Goal: Information Seeking & Learning: Learn about a topic

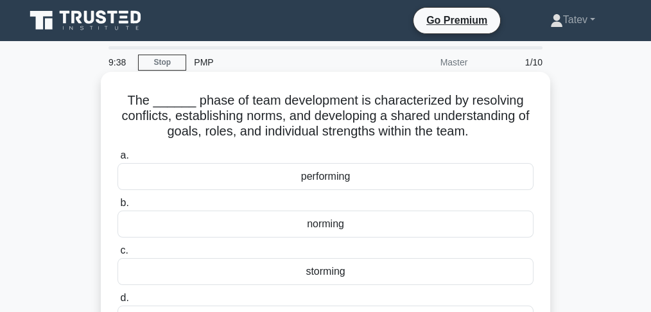
click at [332, 227] on div "norming" at bounding box center [326, 224] width 416 height 27
click at [118, 208] on input "b. norming" at bounding box center [118, 203] width 0 height 8
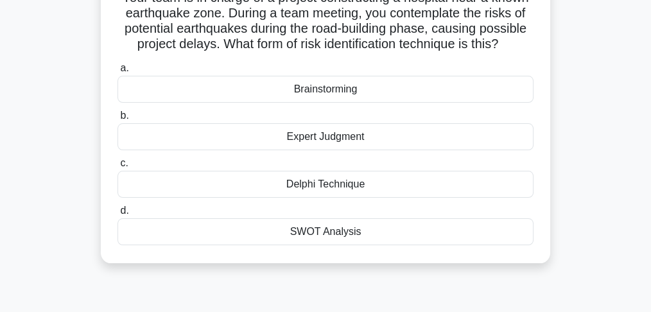
scroll to position [128, 0]
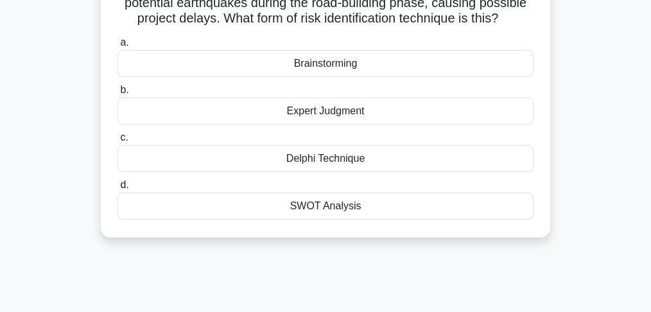
click at [475, 208] on div "SWOT Analysis" at bounding box center [326, 206] width 416 height 27
click at [118, 190] on input "d. SWOT Analysis" at bounding box center [118, 185] width 0 height 8
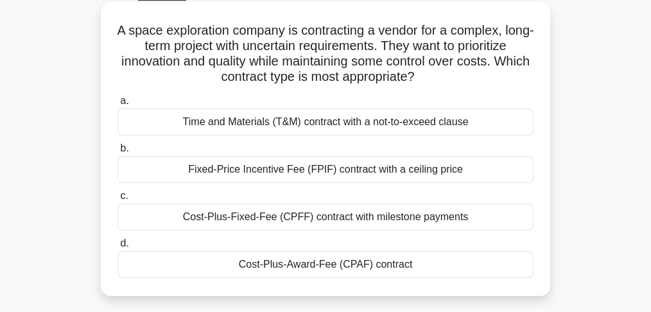
scroll to position [85, 0]
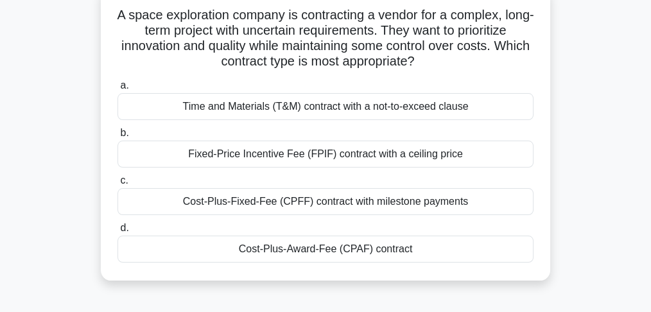
click at [463, 249] on div "Cost-Plus-Award-Fee (CPAF) contract" at bounding box center [326, 249] width 416 height 27
click at [118, 233] on input "d. Cost-Plus-Award-Fee (CPAF) contract" at bounding box center [118, 228] width 0 height 8
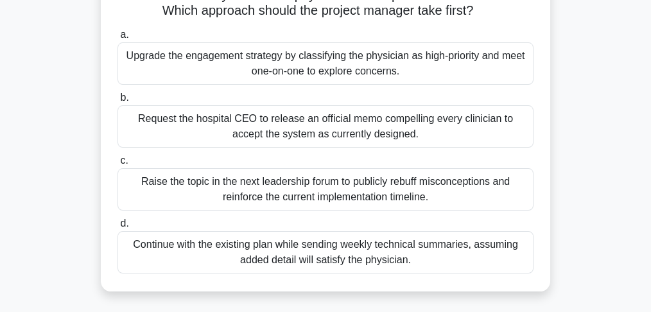
scroll to position [171, 0]
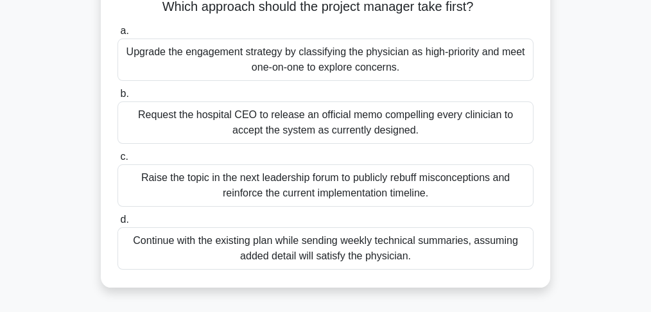
click at [445, 198] on div "Raise the topic in the next leadership forum to publicly rebuff misconceptions …" at bounding box center [326, 185] width 416 height 42
click at [118, 161] on input "c. Raise the topic in the next leadership forum to publicly rebuff misconceptio…" at bounding box center [118, 157] width 0 height 8
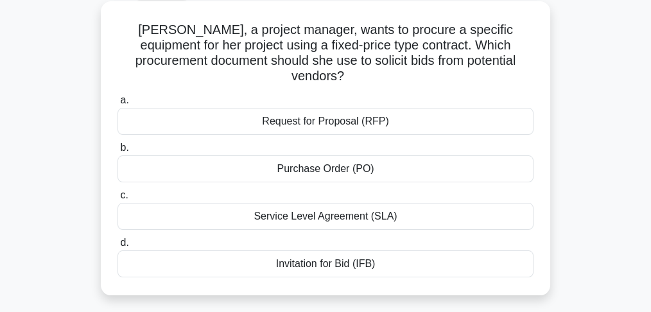
scroll to position [85, 0]
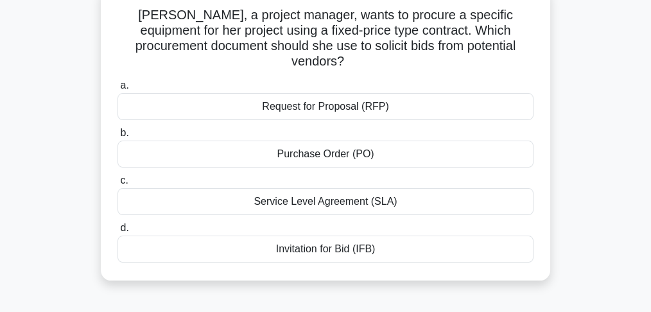
click at [437, 195] on div "Service Level Agreement (SLA)" at bounding box center [326, 201] width 416 height 27
click at [118, 185] on input "c. Service Level Agreement (SLA)" at bounding box center [118, 181] width 0 height 8
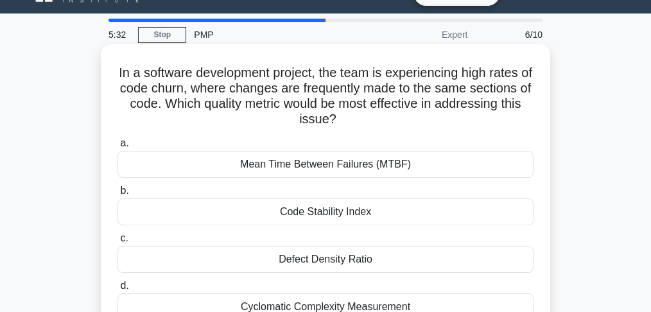
scroll to position [42, 0]
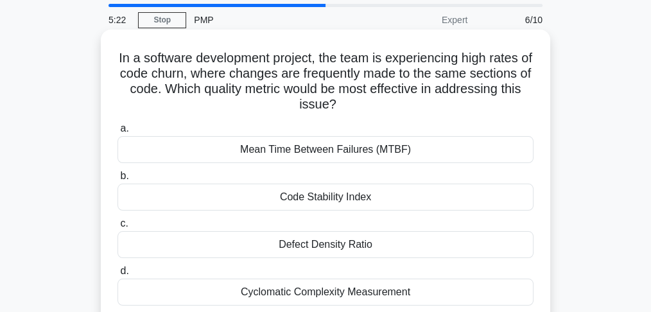
click at [439, 195] on div "Code Stability Index" at bounding box center [326, 197] width 416 height 27
click at [118, 181] on input "b. Code Stability Index" at bounding box center [118, 176] width 0 height 8
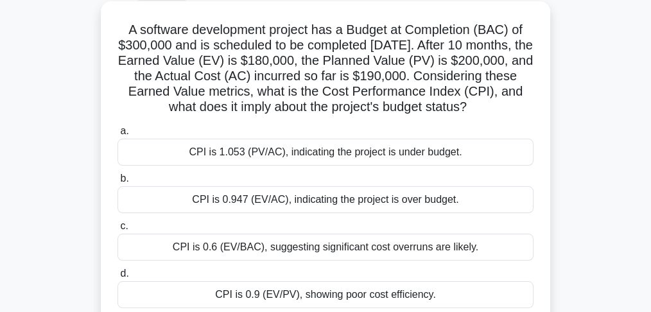
scroll to position [85, 0]
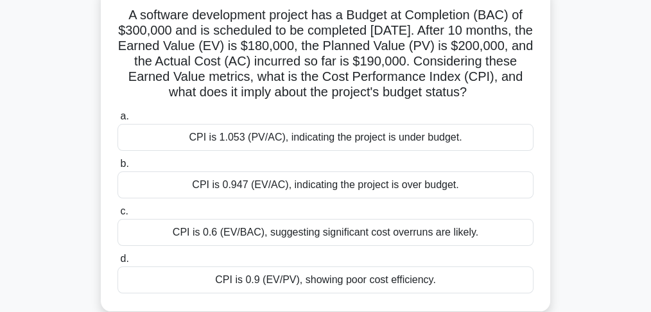
click at [488, 199] on div "CPI is 0.947 (EV/AC), indicating the project is over budget." at bounding box center [326, 185] width 416 height 27
click at [118, 168] on input "b. CPI is 0.947 (EV/AC), indicating the project is over budget." at bounding box center [118, 164] width 0 height 8
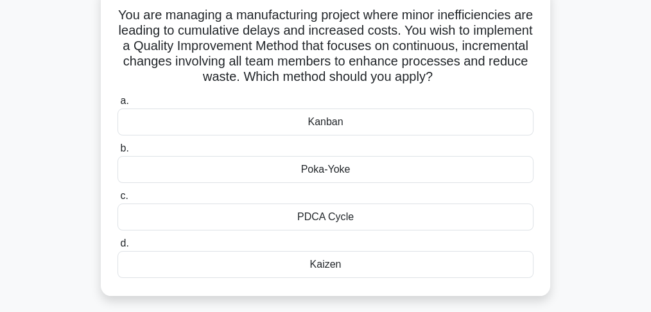
click at [345, 269] on div "Kaizen" at bounding box center [326, 264] width 416 height 27
click at [118, 248] on input "d. Kaizen" at bounding box center [118, 244] width 0 height 8
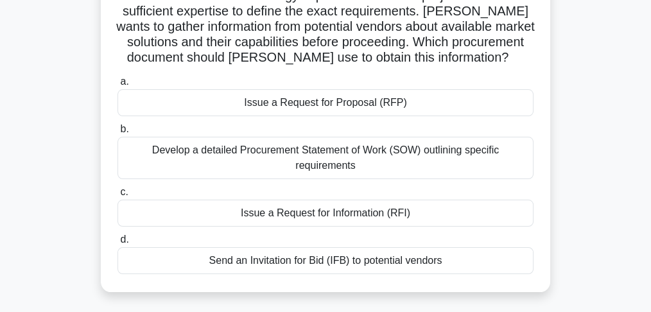
scroll to position [128, 0]
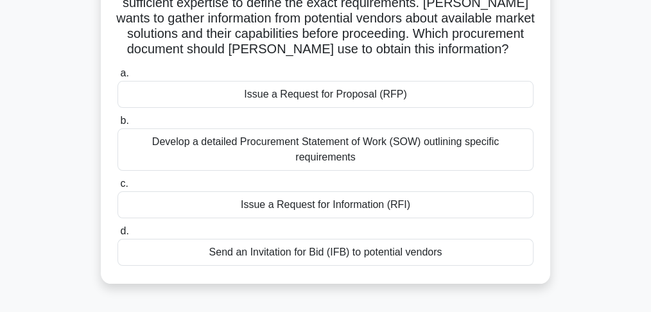
click at [290, 205] on div "Issue a Request for Information (RFI)" at bounding box center [326, 204] width 416 height 27
click at [118, 188] on input "c. Issue a Request for Information (RFI)" at bounding box center [118, 184] width 0 height 8
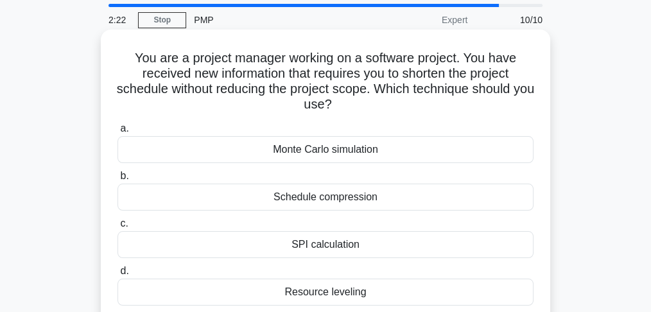
scroll to position [42, 0]
click at [290, 200] on div "Schedule compression" at bounding box center [326, 197] width 416 height 27
click at [118, 181] on input "b. Schedule compression" at bounding box center [118, 176] width 0 height 8
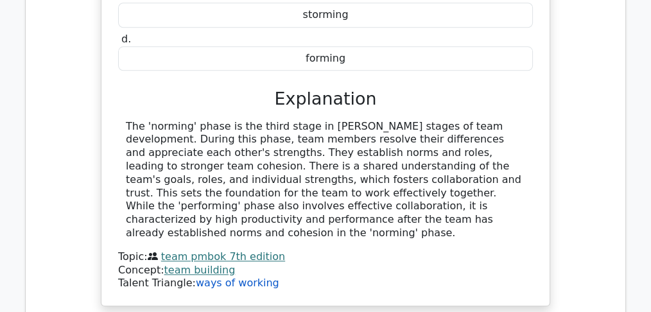
scroll to position [1370, 0]
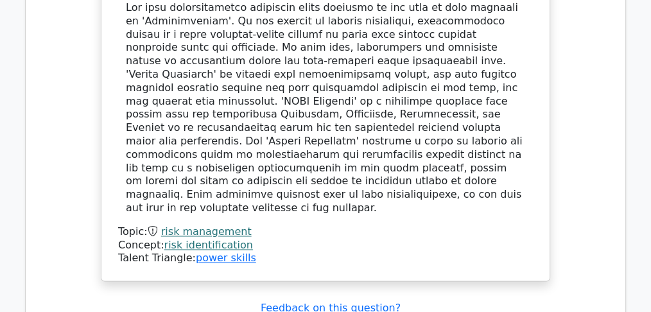
scroll to position [2098, 0]
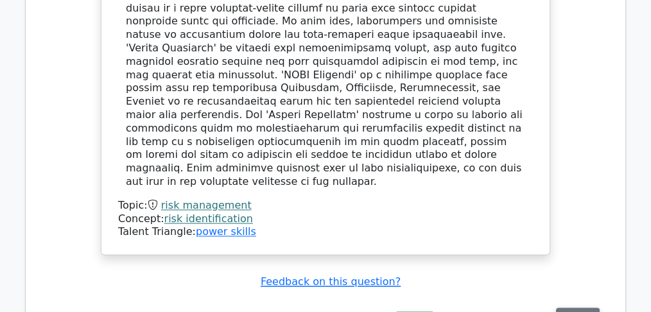
click at [579, 308] on button "Review" at bounding box center [578, 318] width 44 height 20
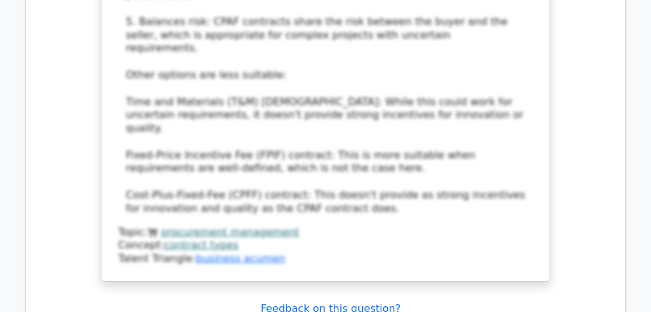
scroll to position [2955, 0]
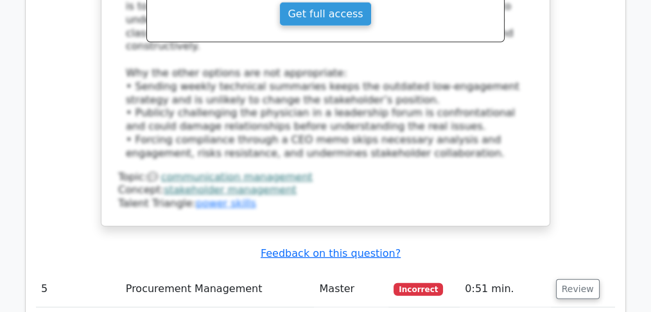
scroll to position [3812, 0]
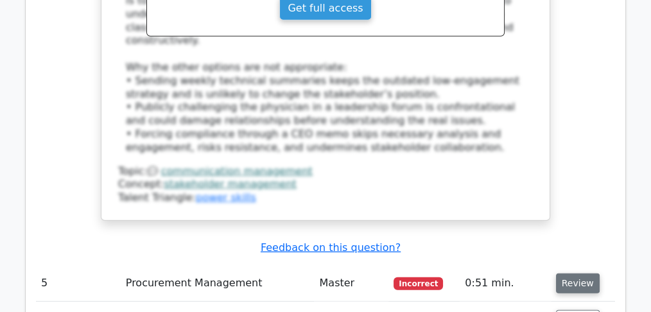
click at [563, 274] on button "Review" at bounding box center [578, 284] width 44 height 20
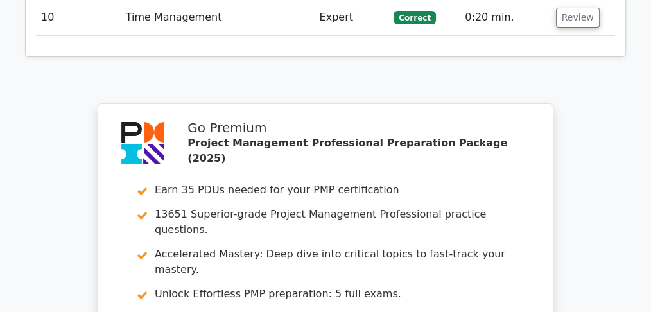
scroll to position [4883, 0]
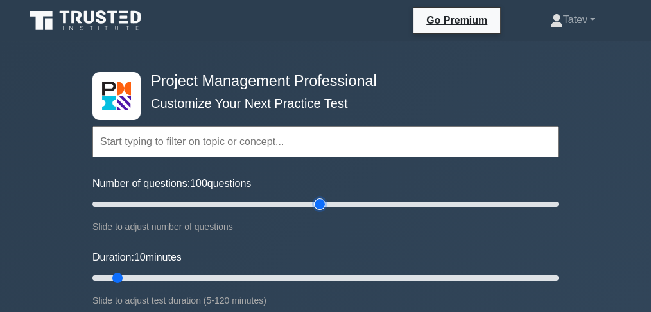
drag, startPoint x: 109, startPoint y: 204, endPoint x: 315, endPoint y: 217, distance: 206.6
type input "100"
click at [315, 212] on input "Number of questions: 100 questions" at bounding box center [326, 204] width 466 height 15
drag, startPoint x: 120, startPoint y: 278, endPoint x: 567, endPoint y: 292, distance: 446.7
type input "120"
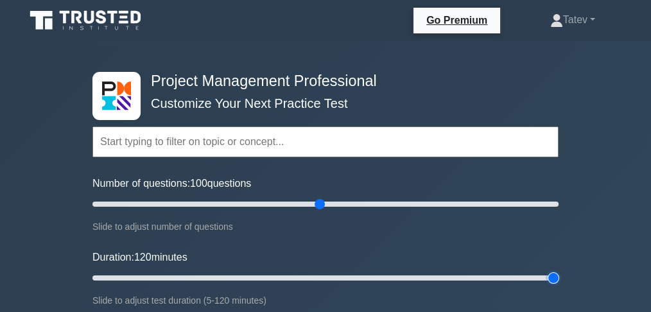
click at [559, 286] on input "Duration: 120 minutes" at bounding box center [326, 277] width 466 height 15
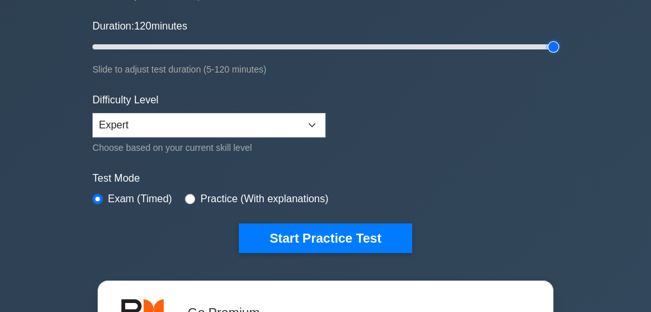
scroll to position [257, 0]
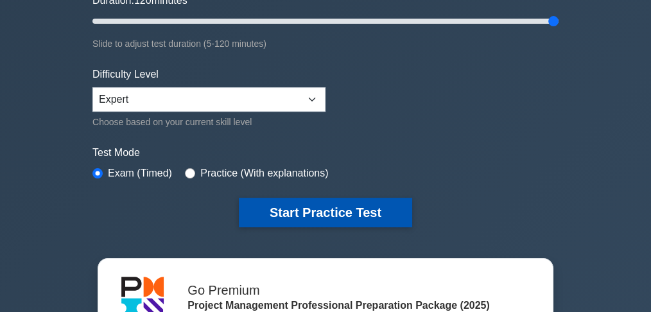
click at [323, 209] on button "Start Practice Test" at bounding box center [325, 213] width 173 height 30
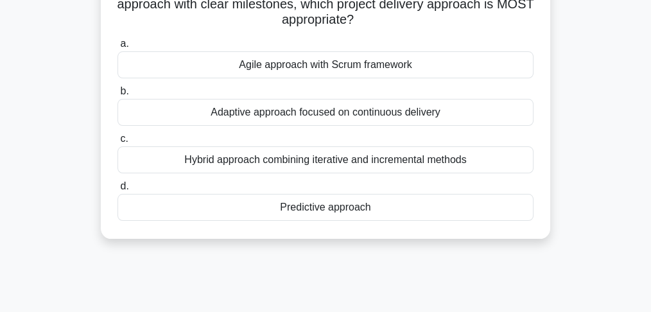
scroll to position [128, 0]
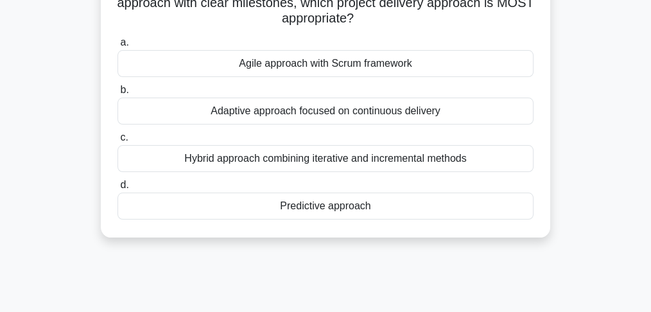
click at [281, 208] on div "Predictive approach" at bounding box center [326, 206] width 416 height 27
click at [118, 190] on input "d. Predictive approach" at bounding box center [118, 185] width 0 height 8
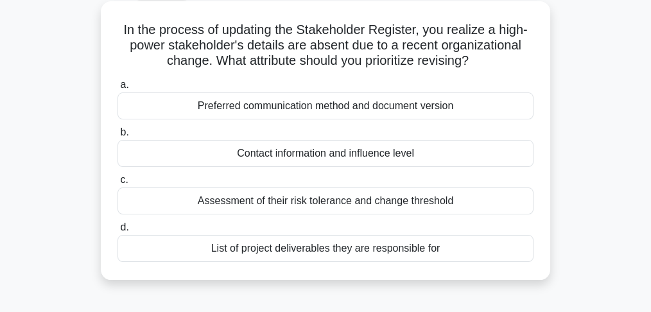
scroll to position [85, 0]
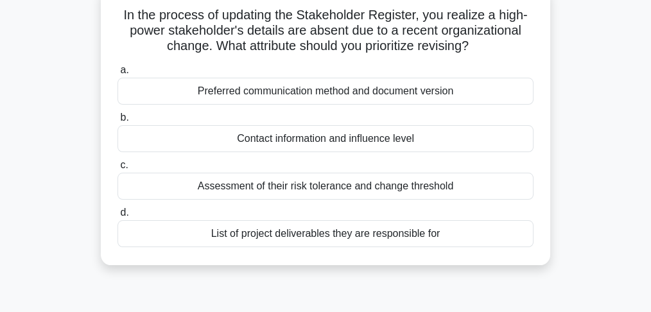
click at [343, 141] on div "Contact information and influence level" at bounding box center [326, 138] width 416 height 27
click at [118, 122] on input "b. Contact information and influence level" at bounding box center [118, 118] width 0 height 8
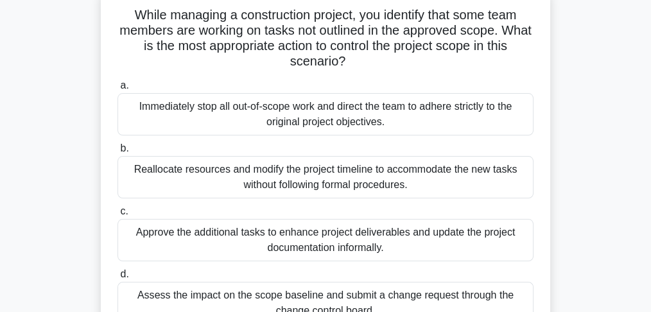
click at [150, 297] on div "Assess the impact on the scope baseline and submit a change request through the…" at bounding box center [326, 303] width 416 height 42
click at [118, 279] on input "d. Assess the impact on the scope baseline and submit a change request through …" at bounding box center [118, 274] width 0 height 8
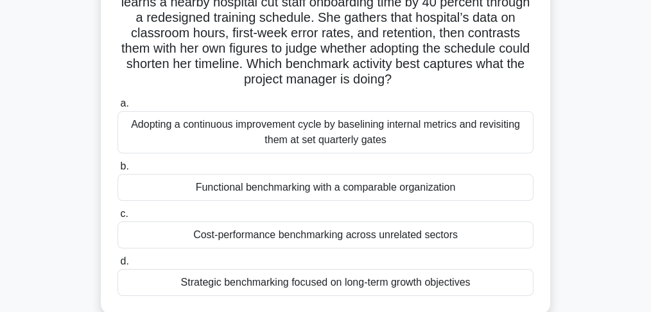
scroll to position [128, 0]
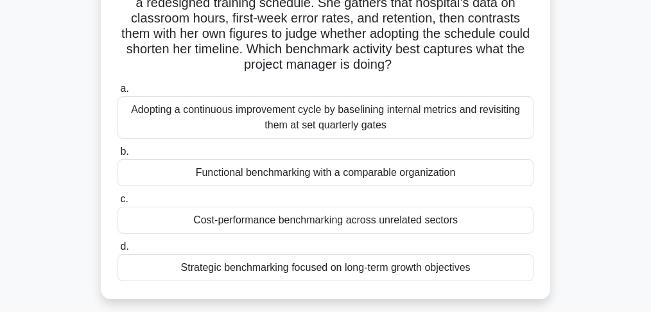
click at [178, 267] on div "Strategic benchmarking focused on long-term growth objectives" at bounding box center [326, 267] width 416 height 27
click at [118, 251] on input "d. Strategic benchmarking focused on long-term growth objectives" at bounding box center [118, 247] width 0 height 8
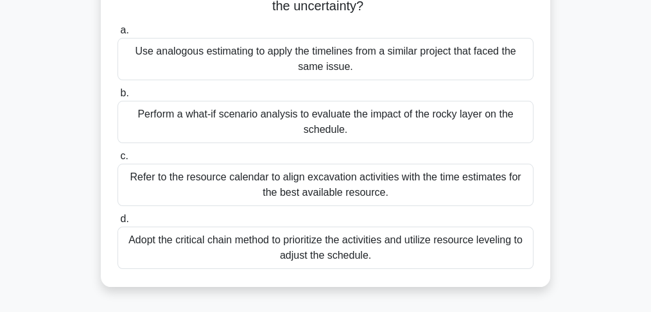
scroll to position [214, 0]
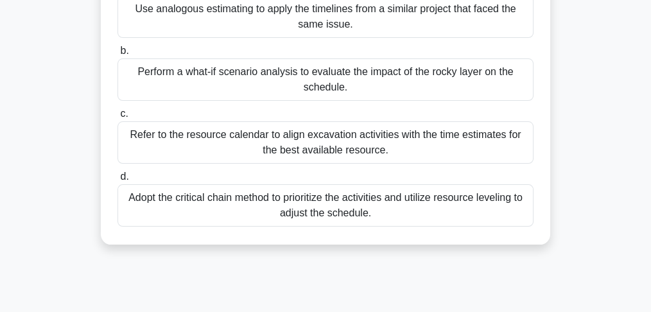
click at [200, 211] on div "Adopt the critical chain method to prioritize the activities and utilize resour…" at bounding box center [326, 205] width 416 height 42
click at [118, 181] on input "d. Adopt the critical chain method to prioritize the activities and utilize res…" at bounding box center [118, 177] width 0 height 8
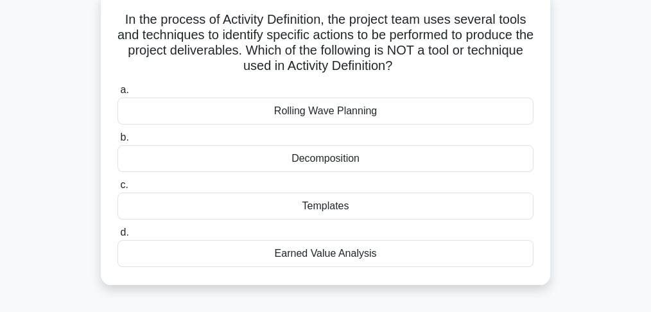
scroll to position [85, 0]
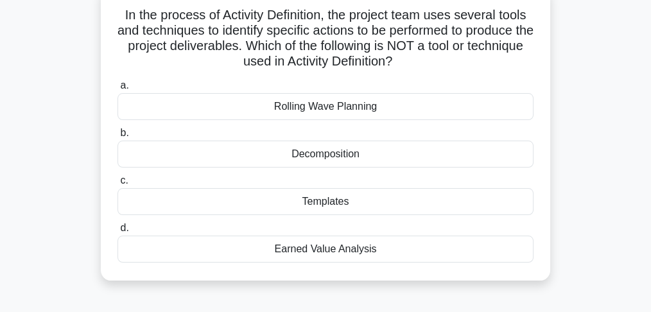
click at [253, 251] on div "Earned Value Analysis" at bounding box center [326, 249] width 416 height 27
click at [118, 233] on input "d. Earned Value Analysis" at bounding box center [118, 228] width 0 height 8
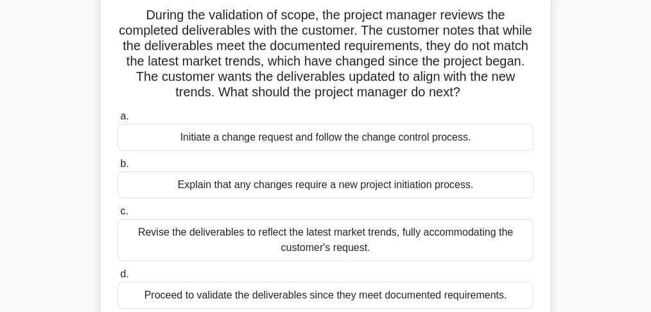
scroll to position [128, 0]
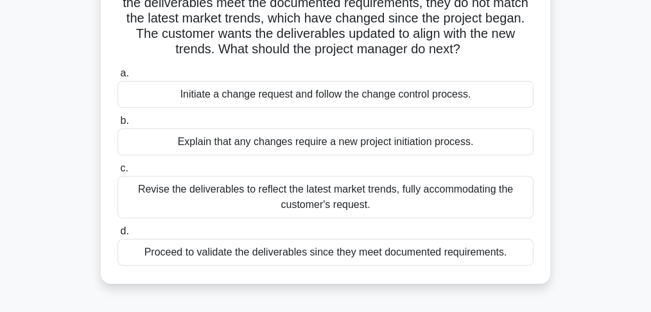
click at [434, 250] on div "Proceed to validate the deliverables since they meet documented requirements." at bounding box center [326, 252] width 416 height 27
click at [118, 236] on input "d. Proceed to validate the deliverables since they meet documented requirements." at bounding box center [118, 231] width 0 height 8
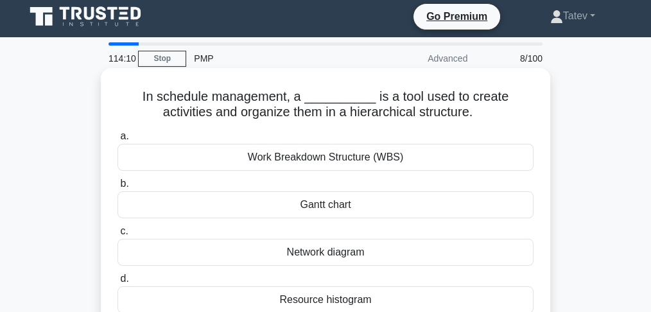
scroll to position [0, 0]
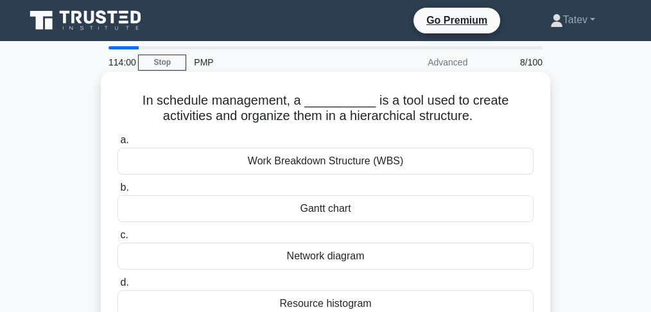
click at [376, 165] on div "Work Breakdown Structure (WBS)" at bounding box center [326, 161] width 416 height 27
click at [118, 145] on input "a. Work Breakdown Structure (WBS)" at bounding box center [118, 140] width 0 height 8
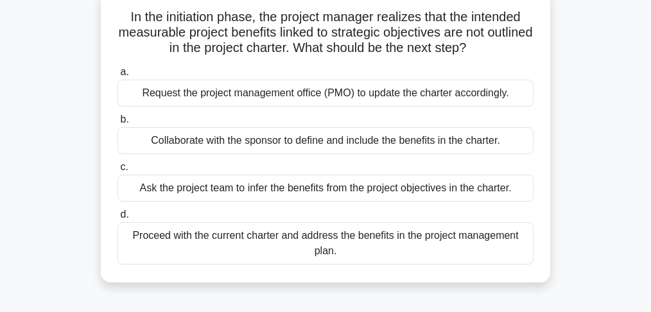
scroll to position [85, 0]
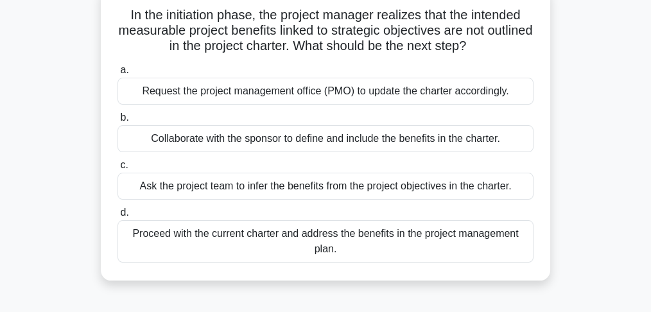
click at [330, 248] on div "Proceed with the current charter and address the benefits in the project manage…" at bounding box center [326, 241] width 416 height 42
click at [118, 217] on input "d. Proceed with the current charter and address the benefits in the project man…" at bounding box center [118, 213] width 0 height 8
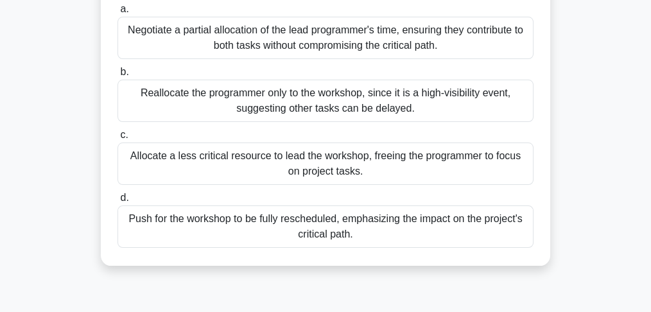
scroll to position [214, 0]
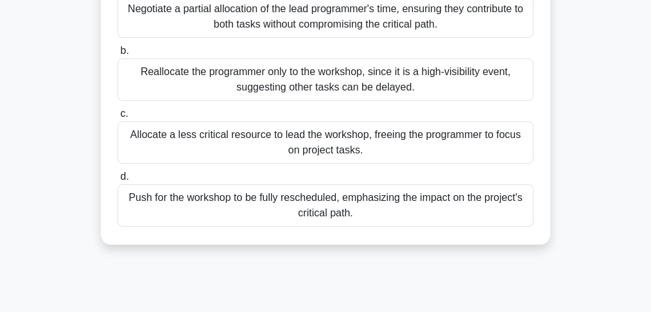
click at [310, 38] on div "Negotiate a partial allocation of the lead programmer's time, ensuring they con…" at bounding box center [326, 17] width 416 height 42
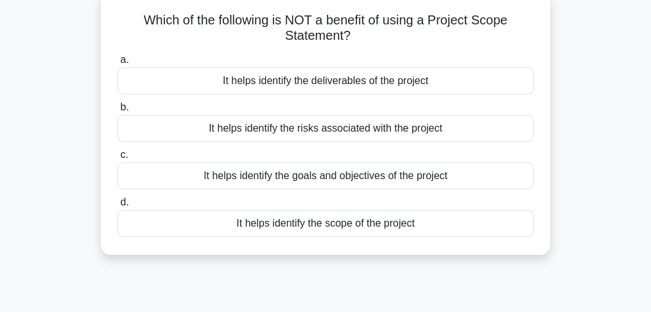
scroll to position [85, 0]
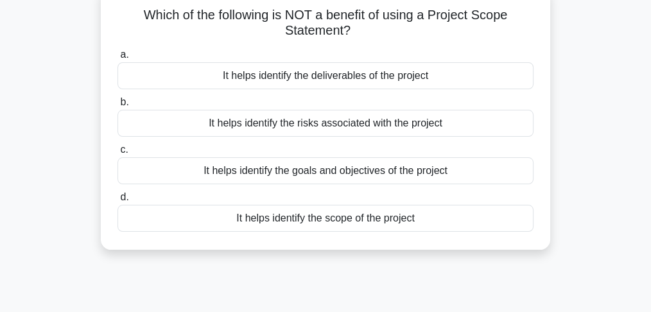
click at [311, 122] on div "It helps identify the risks associated with the project" at bounding box center [326, 123] width 416 height 27
click at [118, 107] on input "b. It helps identify the risks associated with the project" at bounding box center [118, 102] width 0 height 8
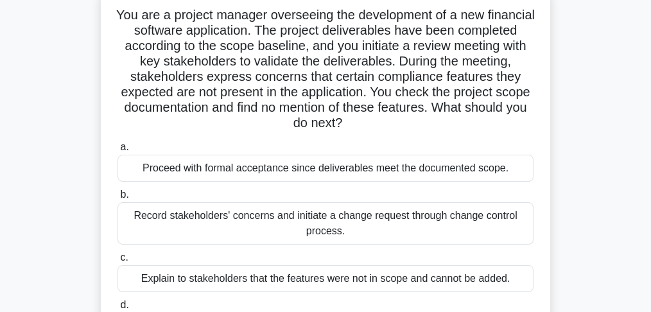
click at [466, 234] on div "Record stakeholders' concerns and initiate a change request through change cont…" at bounding box center [326, 223] width 416 height 42
click at [118, 199] on input "b. Record stakeholders' concerns and initiate a change request through change c…" at bounding box center [118, 195] width 0 height 8
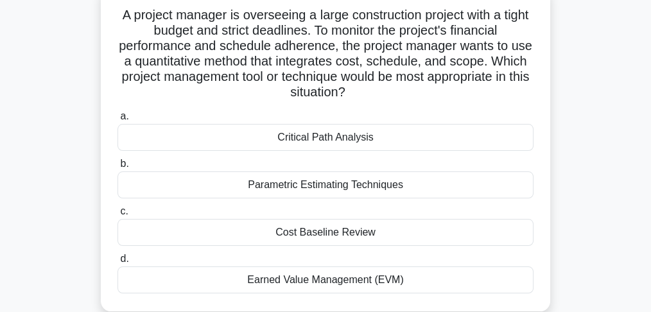
click at [454, 273] on div "Earned Value Management (EVM)" at bounding box center [326, 280] width 416 height 27
click at [118, 263] on input "d. Earned Value Management (EVM)" at bounding box center [118, 259] width 0 height 8
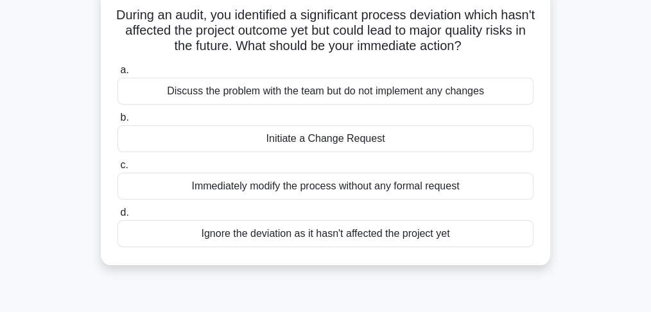
click at [444, 141] on div "Initiate a Change Request" at bounding box center [326, 138] width 416 height 27
click at [118, 122] on input "b. Initiate a Change Request" at bounding box center [118, 118] width 0 height 8
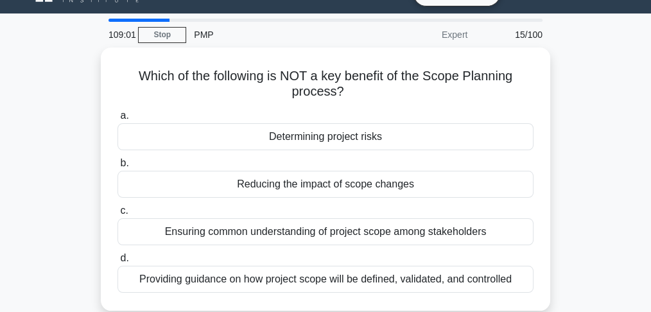
scroll to position [42, 0]
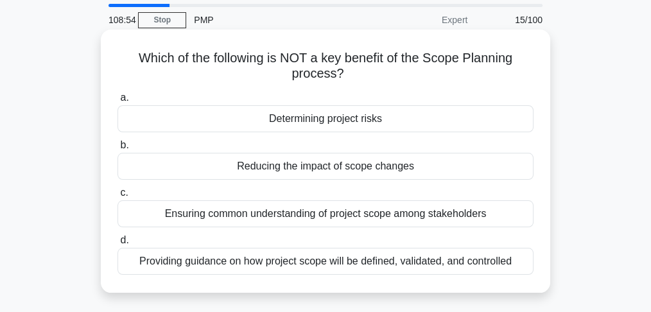
click at [441, 121] on div "Determining project risks" at bounding box center [326, 118] width 416 height 27
click at [118, 102] on input "a. Determining project risks" at bounding box center [118, 98] width 0 height 8
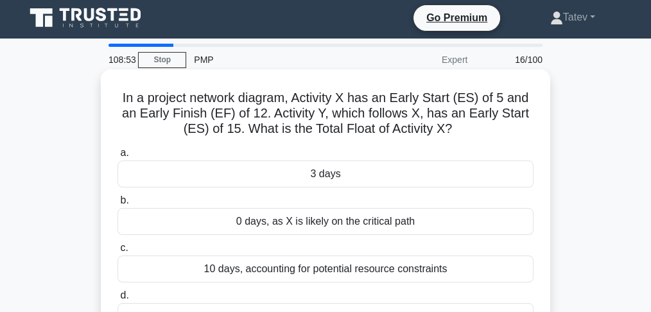
scroll to position [0, 0]
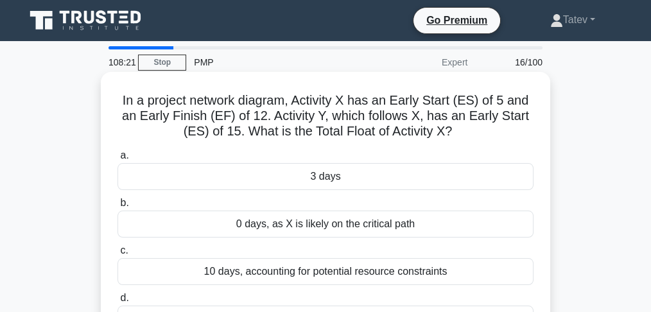
click at [447, 181] on div "3 days" at bounding box center [326, 176] width 416 height 27
click at [118, 160] on input "a. 3 days" at bounding box center [118, 156] width 0 height 8
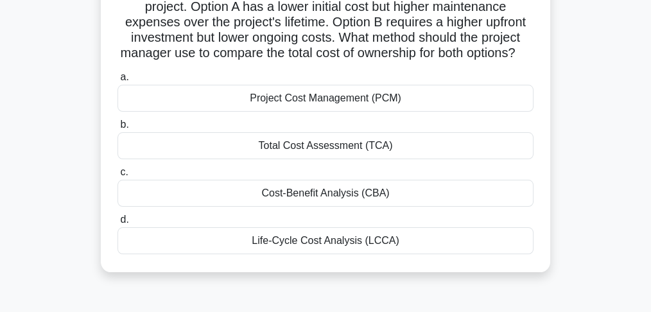
scroll to position [128, 0]
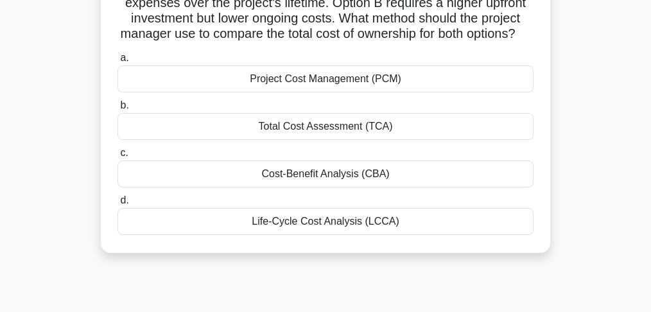
click at [380, 235] on div "Life-Cycle Cost Analysis (LCCA)" at bounding box center [326, 221] width 416 height 27
click at [118, 205] on input "d. Life-Cycle Cost Analysis (LCCA)" at bounding box center [118, 201] width 0 height 8
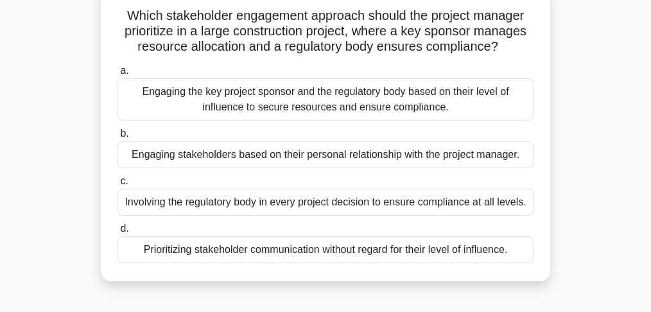
scroll to position [85, 0]
click at [454, 110] on div "Engaging the key project sponsor and the regulatory body based on their level o…" at bounding box center [326, 99] width 416 height 42
click at [118, 75] on input "a. Engaging the key project sponsor and the regulatory body based on their leve…" at bounding box center [118, 70] width 0 height 8
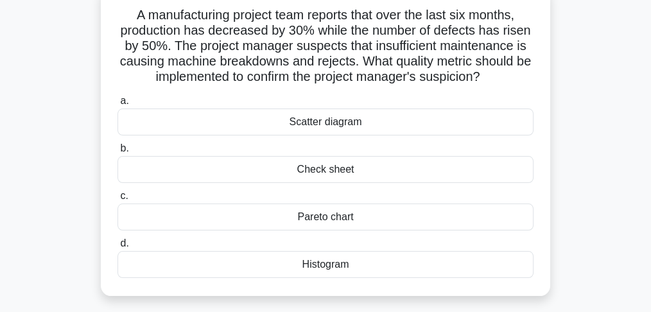
click at [361, 124] on div "Scatter diagram" at bounding box center [326, 122] width 416 height 27
click at [118, 105] on input "a. Scatter diagram" at bounding box center [118, 101] width 0 height 8
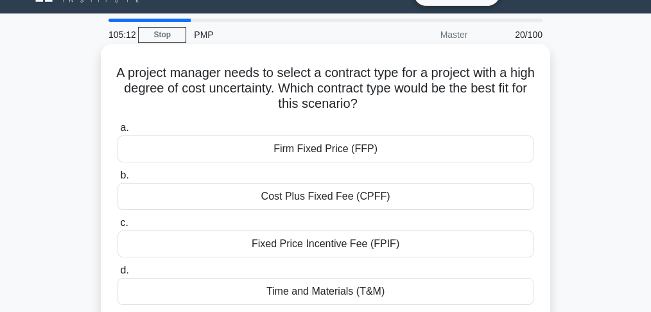
scroll to position [42, 0]
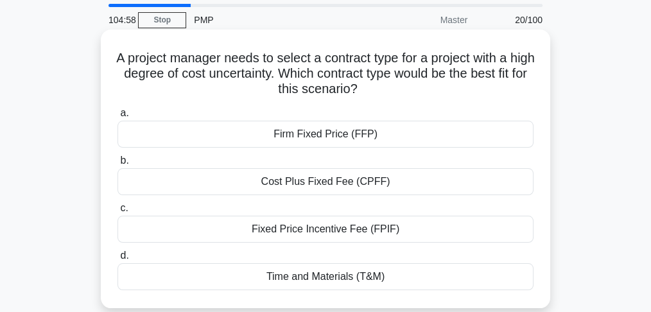
click at [381, 274] on div "Time and Materials (T&M)" at bounding box center [326, 276] width 416 height 27
click at [118, 260] on input "d. Time and Materials (T&M)" at bounding box center [118, 256] width 0 height 8
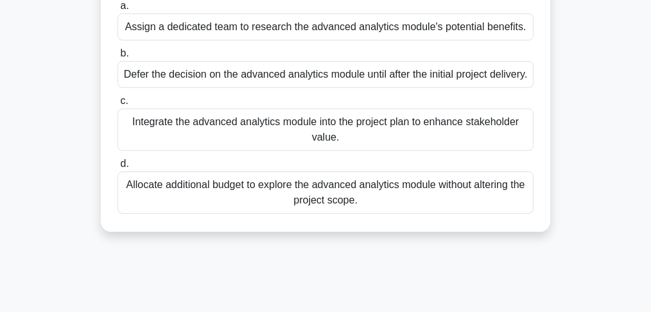
scroll to position [171, 0]
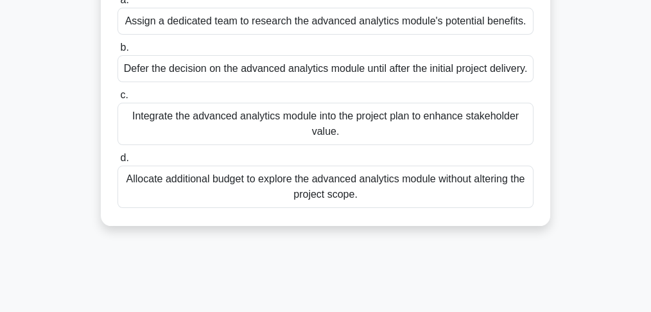
click at [412, 30] on div "Assign a dedicated team to research the advanced analytics module's potential b…" at bounding box center [326, 21] width 416 height 27
click at [118, 4] on input "a. Assign a dedicated team to research the advanced analytics module's potentia…" at bounding box center [118, 0] width 0 height 8
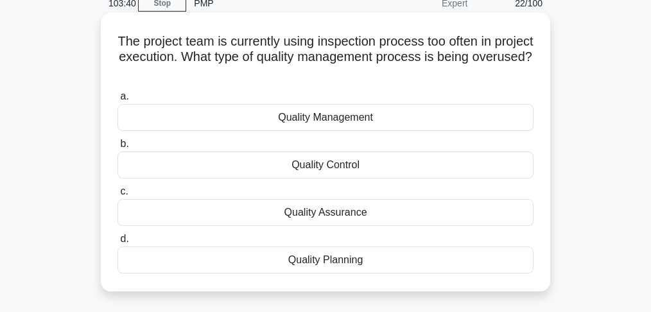
scroll to position [85, 0]
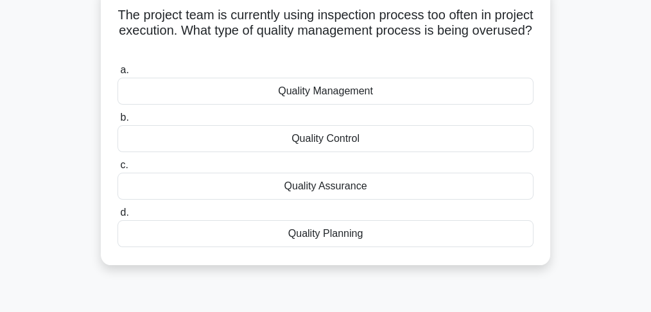
click at [382, 141] on div "Quality Control" at bounding box center [326, 138] width 416 height 27
click at [118, 122] on input "b. Quality Control" at bounding box center [118, 118] width 0 height 8
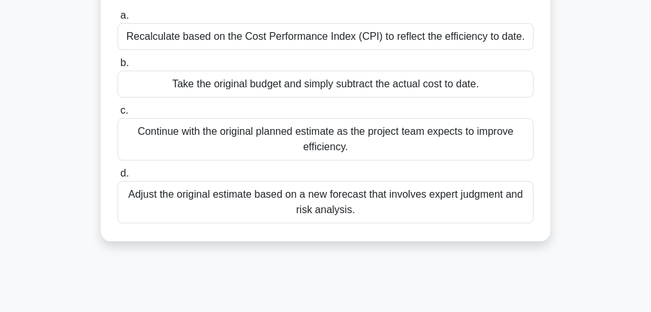
scroll to position [171, 0]
click at [409, 50] on div "Recalculate based on the Cost Performance Index (CPI) to reflect the efficiency…" at bounding box center [326, 36] width 416 height 27
click at [118, 20] on input "a. Recalculate based on the Cost Performance Index (CPI) to reflect the efficie…" at bounding box center [118, 16] width 0 height 8
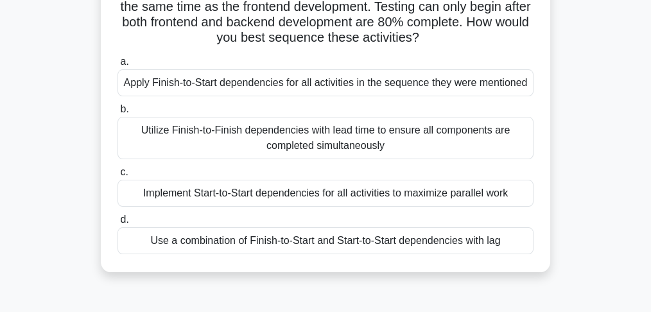
click at [372, 149] on div "Utilize Finish-to-Finish dependencies with lead time to ensure all components a…" at bounding box center [326, 138] width 416 height 42
click at [118, 114] on input "b. Utilize Finish-to-Finish dependencies with lead time to ensure all component…" at bounding box center [118, 109] width 0 height 8
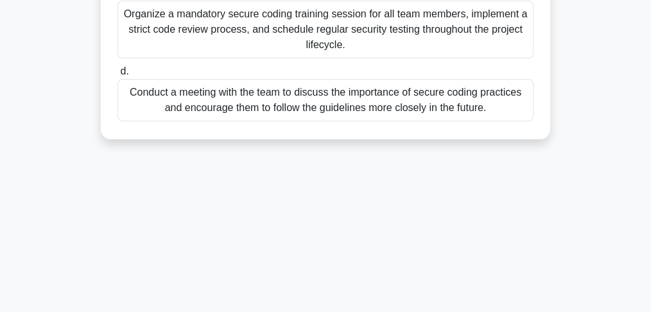
scroll to position [382, 0]
